Goal: Information Seeking & Learning: Learn about a topic

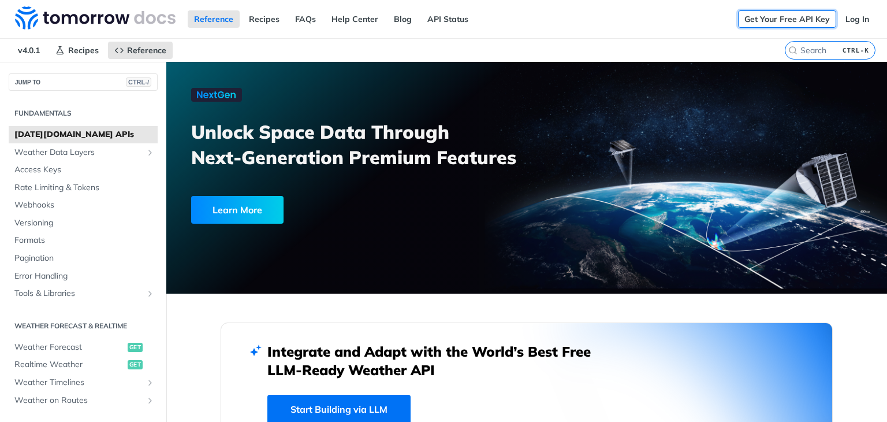
click at [779, 24] on link "Get Your Free API Key" at bounding box center [787, 18] width 98 height 17
click at [783, 16] on link "Get Your Free API Key" at bounding box center [787, 18] width 98 height 17
drag, startPoint x: 861, startPoint y: 0, endPoint x: 484, endPoint y: 62, distance: 381.5
click at [484, 62] on div at bounding box center [526, 178] width 721 height 232
click at [845, 21] on link "Log In" at bounding box center [857, 18] width 36 height 17
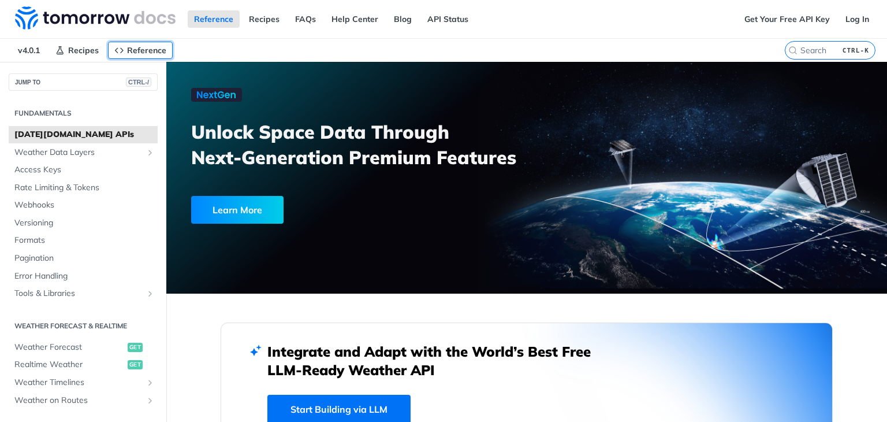
click at [145, 53] on span "Reference" at bounding box center [146, 50] width 39 height 10
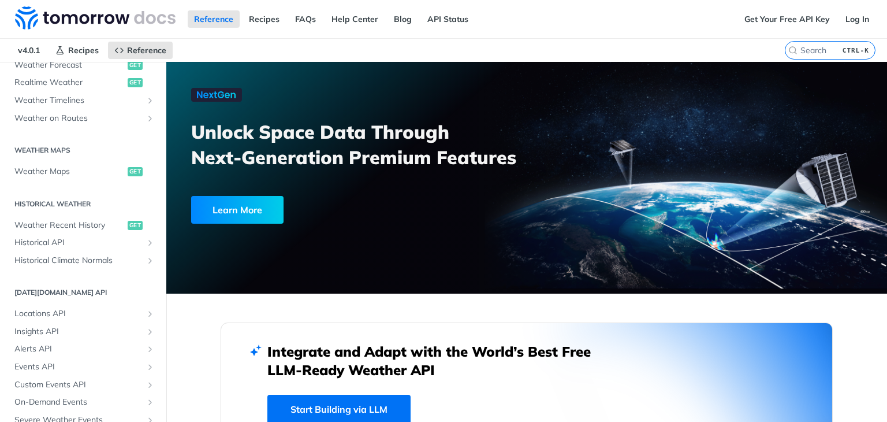
scroll to position [346, 0]
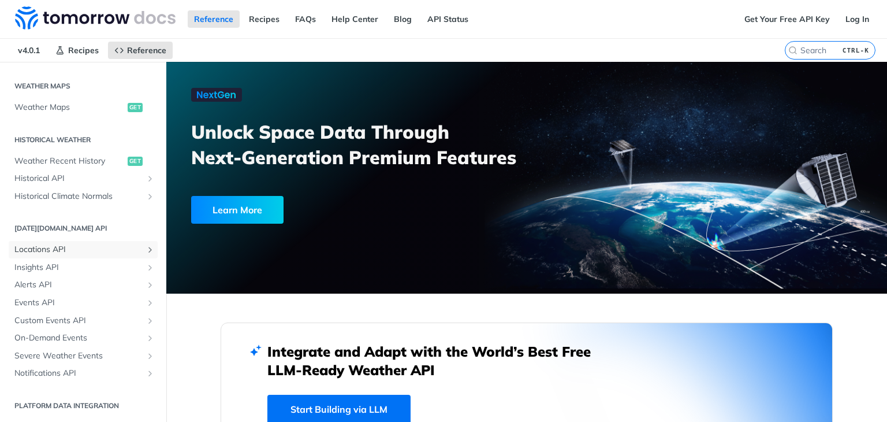
click at [69, 244] on span "Locations API" at bounding box center [78, 250] width 128 height 12
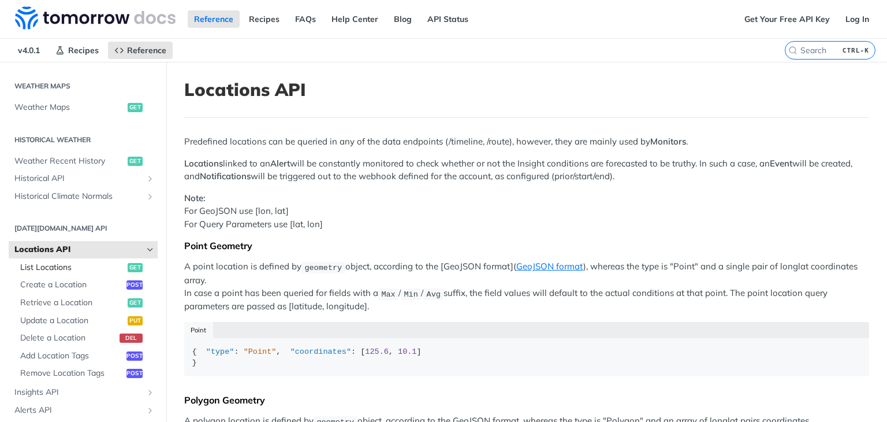
click at [92, 267] on span "List Locations" at bounding box center [72, 268] width 105 height 12
click at [240, 61] on nav "v4.0.1 Recipes Reference" at bounding box center [392, 50] width 785 height 23
click at [349, 103] on header "Locations API" at bounding box center [526, 98] width 685 height 39
